Goal: Task Accomplishment & Management: Use online tool/utility

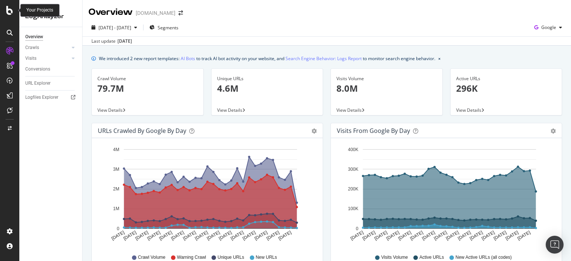
click at [2, 14] on div at bounding box center [10, 10] width 18 height 9
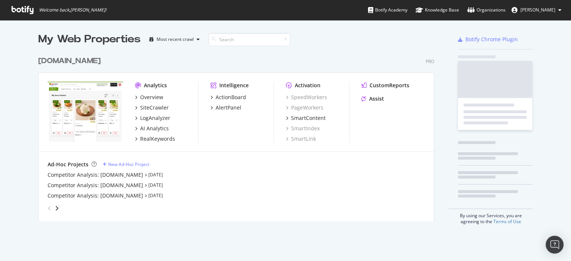
scroll to position [256, 559]
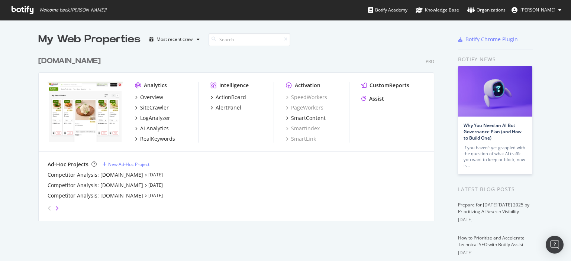
click at [55, 207] on icon "angle-right" at bounding box center [57, 209] width 4 height 6
click at [63, 175] on div "Desktop 2.0" at bounding box center [62, 174] width 29 height 7
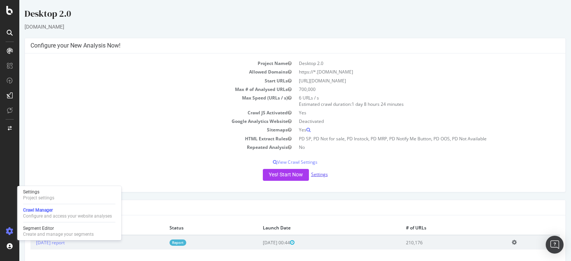
click at [319, 175] on link "Settings" at bounding box center [319, 174] width 17 height 6
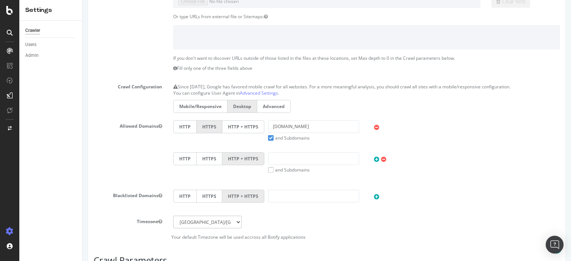
scroll to position [171, 0]
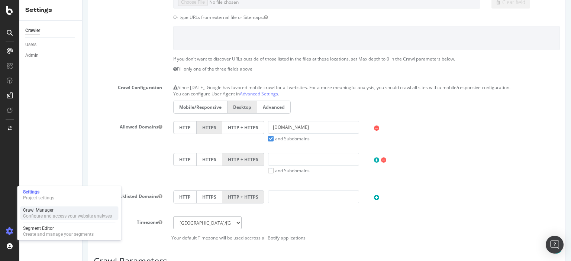
click at [48, 213] on div "Crawl Manager" at bounding box center [67, 210] width 89 height 6
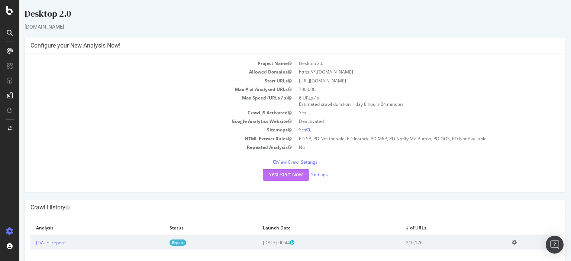
click at [263, 176] on button "Yes! Start Now" at bounding box center [286, 175] width 46 height 12
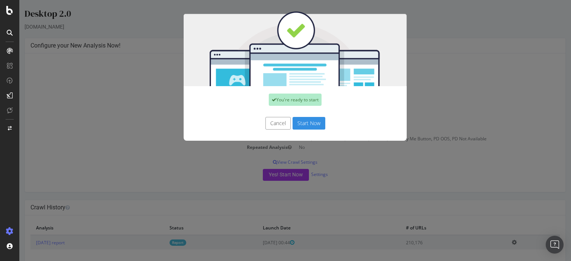
click at [301, 119] on button "Start Now" at bounding box center [308, 123] width 33 height 13
